Goal: Information Seeking & Learning: Learn about a topic

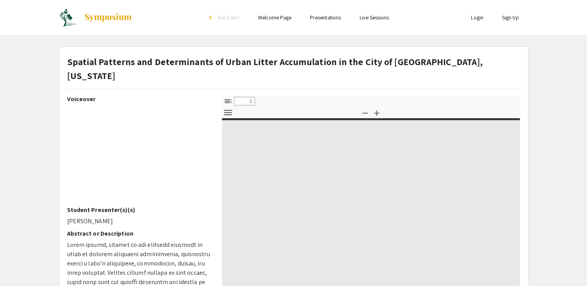
select select "custom"
type input "0"
select select "custom"
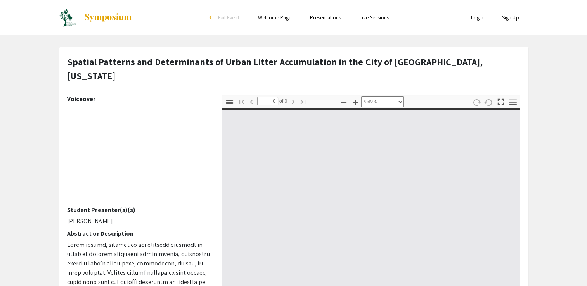
type input "1"
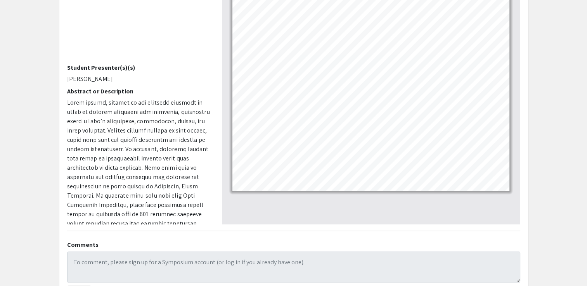
scroll to position [78, 0]
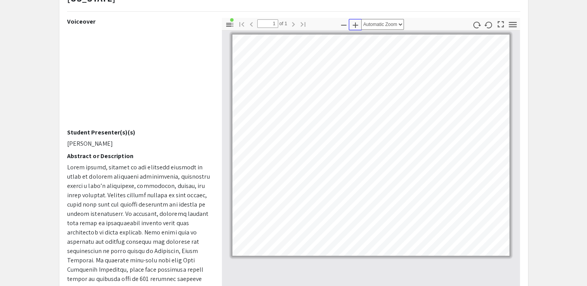
click at [356, 23] on icon "button" at bounding box center [355, 25] width 5 height 5
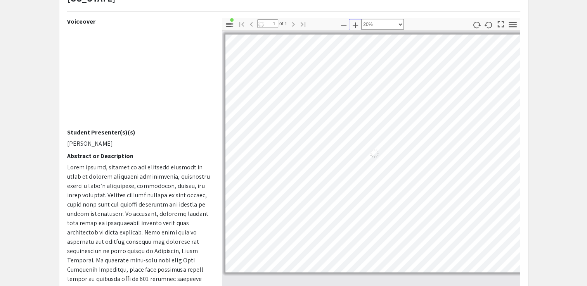
click at [356, 23] on icon "button" at bounding box center [355, 25] width 5 height 5
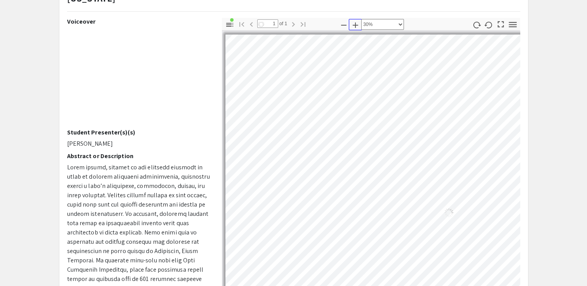
click at [356, 23] on icon "button" at bounding box center [355, 25] width 5 height 5
select select "custom"
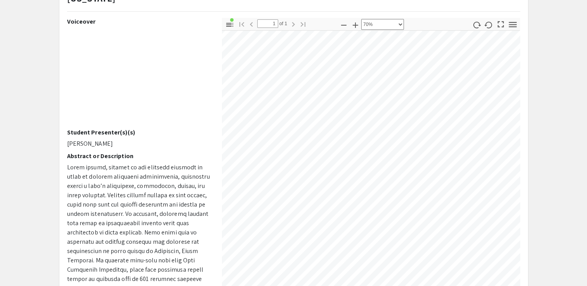
scroll to position [527, 522]
click at [266, 282] on div "Spatial Patterns and Determinants of Urban Litter Accumulation in the [GEOGRAPH…" at bounding box center [293, 172] width 469 height 406
click at [328, 280] on div "Spatial Patterns and Determinants of Urban Litter Accumulation in the [GEOGRAPH…" at bounding box center [293, 172] width 469 height 406
click at [436, 0] on html "Skip navigation arrow_back_ios Exit Event Welcome Page Presentations Live Sessi…" at bounding box center [293, 65] width 587 height 286
click at [347, 18] on div "Toggle Sidebar Find Go to First Page Previous 1 of 1 Next Go to Last Page Zoom …" at bounding box center [371, 154] width 299 height 272
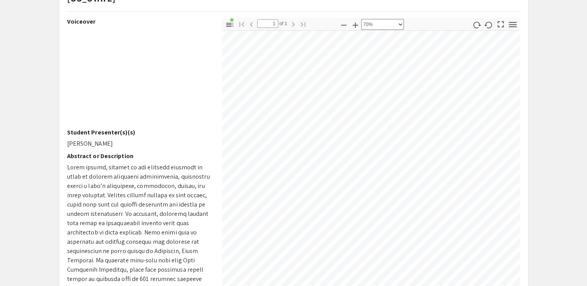
scroll to position [461, 513]
click at [551, 137] on app-presentation "Spatial Patterns and Determinants of Urban Litter Accumulation in the [GEOGRAPH…" at bounding box center [293, 172] width 587 height 406
click at [542, 224] on app-presentation "Spatial Patterns and Determinants of Urban Litter Accumulation in the [GEOGRAPH…" at bounding box center [293, 172] width 587 height 406
click at [248, 209] on html "Skip navigation arrow_back_ios Exit Event Welcome Page Presentations Live Sessi…" at bounding box center [293, 65] width 587 height 286
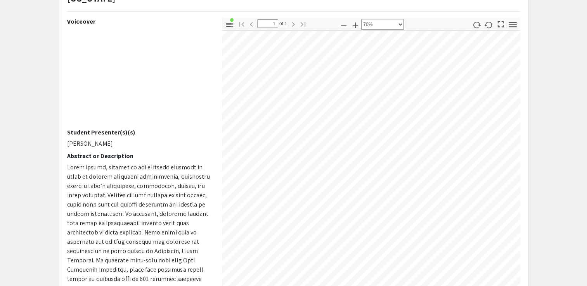
click at [210, 160] on div "Voiceover Student Presenter(s)(s) [PERSON_NAME] Abstract or Description Mentor …" at bounding box center [293, 154] width 465 height 272
click at [587, 165] on html "Skip navigation arrow_back_ios Exit Event Welcome Page Presentations Live Sessi…" at bounding box center [293, 65] width 587 height 286
click at [109, 18] on div "Voiceover Student Presenter(s)(s) [PERSON_NAME] Abstract or Description Mentor …" at bounding box center [293, 154] width 465 height 272
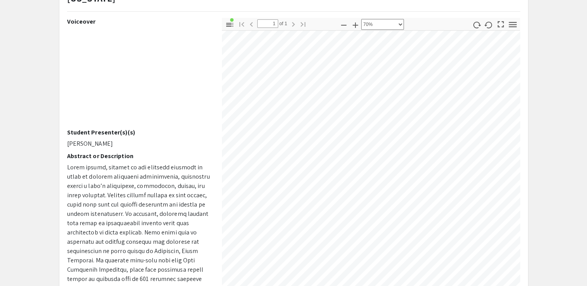
click at [47, 151] on app-presentation "Spatial Patterns and Determinants of Urban Litter Accumulation in the [GEOGRAPH…" at bounding box center [293, 172] width 587 height 406
